Goal: Check status

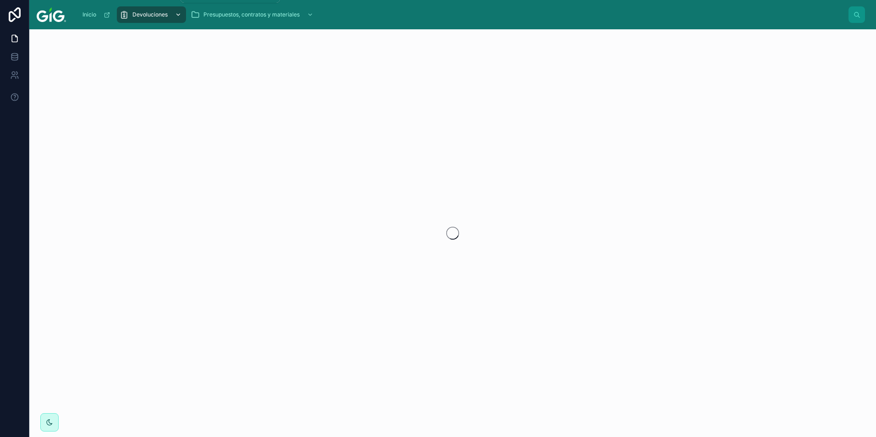
click at [145, 16] on span "Devoluciones" at bounding box center [149, 14] width 35 height 7
click at [178, 10] on div "scrollable content" at bounding box center [177, 14] width 12 height 15
click at [179, 11] on div "scrollable content" at bounding box center [177, 14] width 12 height 15
click at [172, 20] on div "scrollable content" at bounding box center [177, 14] width 12 height 15
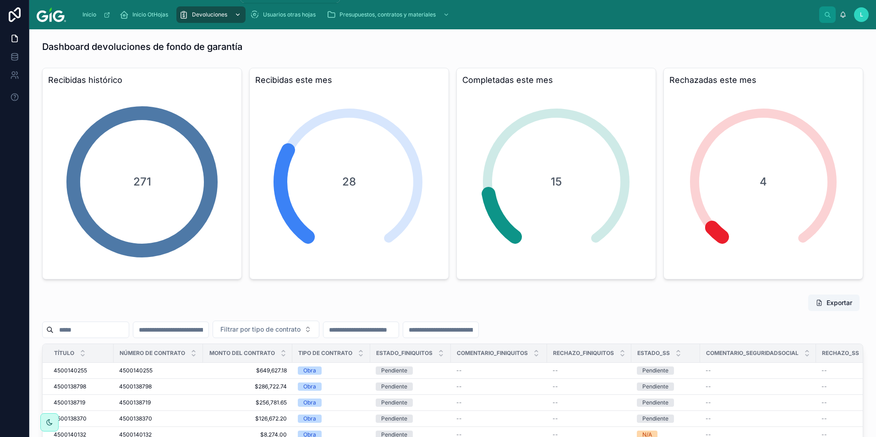
click at [230, 13] on div "Devoluciones" at bounding box center [211, 14] width 64 height 15
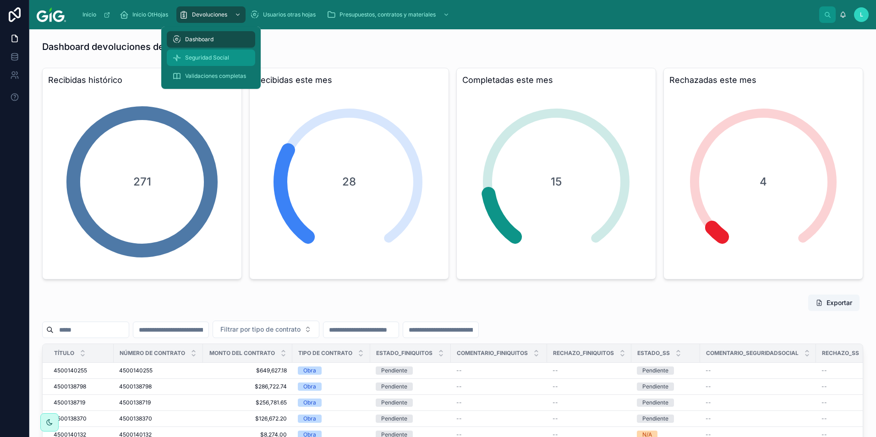
click at [222, 58] on span "Seguridad Social" at bounding box center [207, 57] width 44 height 7
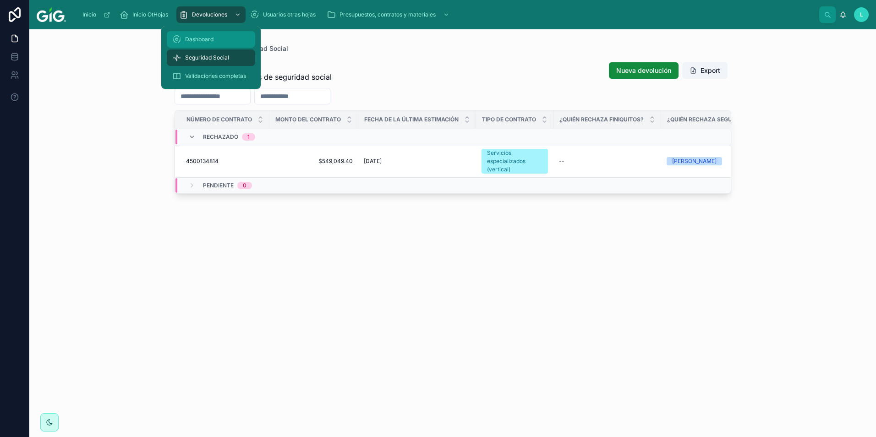
click at [223, 37] on div "Dashboard" at bounding box center [210, 39] width 77 height 15
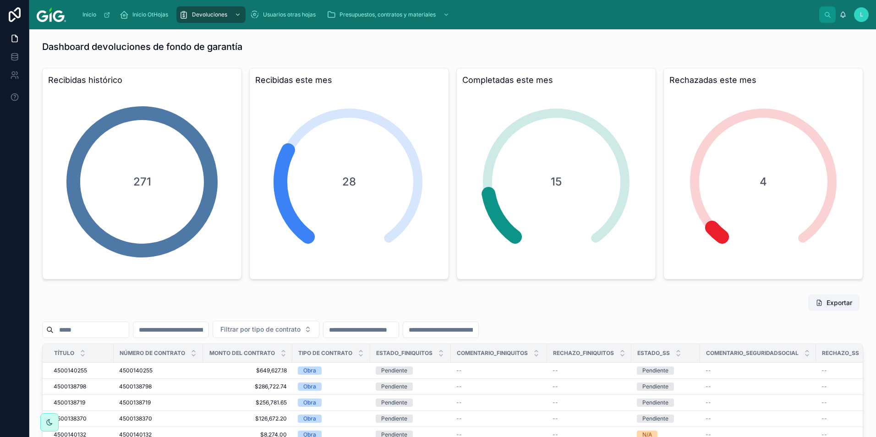
click at [436, 57] on div "Dashboard devoluciones de fondo de garantía Recibidas histórico 271 Recibidas e…" at bounding box center [452, 381] width 846 height 705
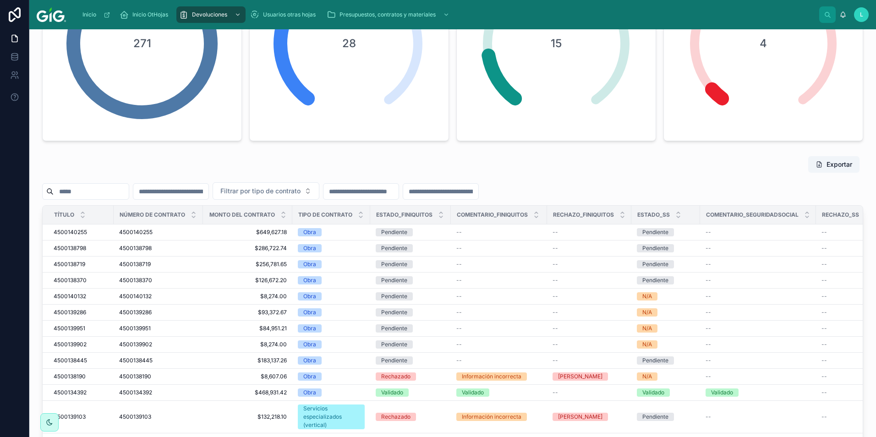
scroll to position [136, 0]
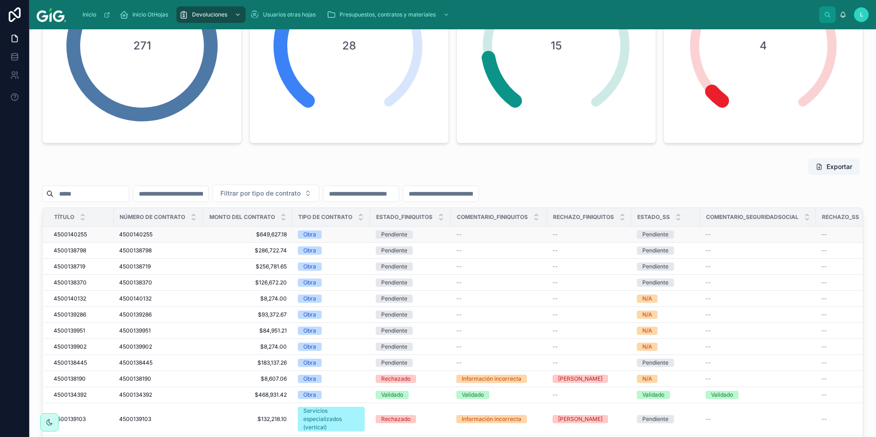
click at [155, 234] on div "4500140255 4500140255" at bounding box center [158, 234] width 78 height 7
click at [148, 235] on span "4500140255" at bounding box center [135, 234] width 33 height 7
click at [375, 270] on td "Pendiente" at bounding box center [410, 267] width 81 height 16
